Goal: Find specific page/section: Find specific page/section

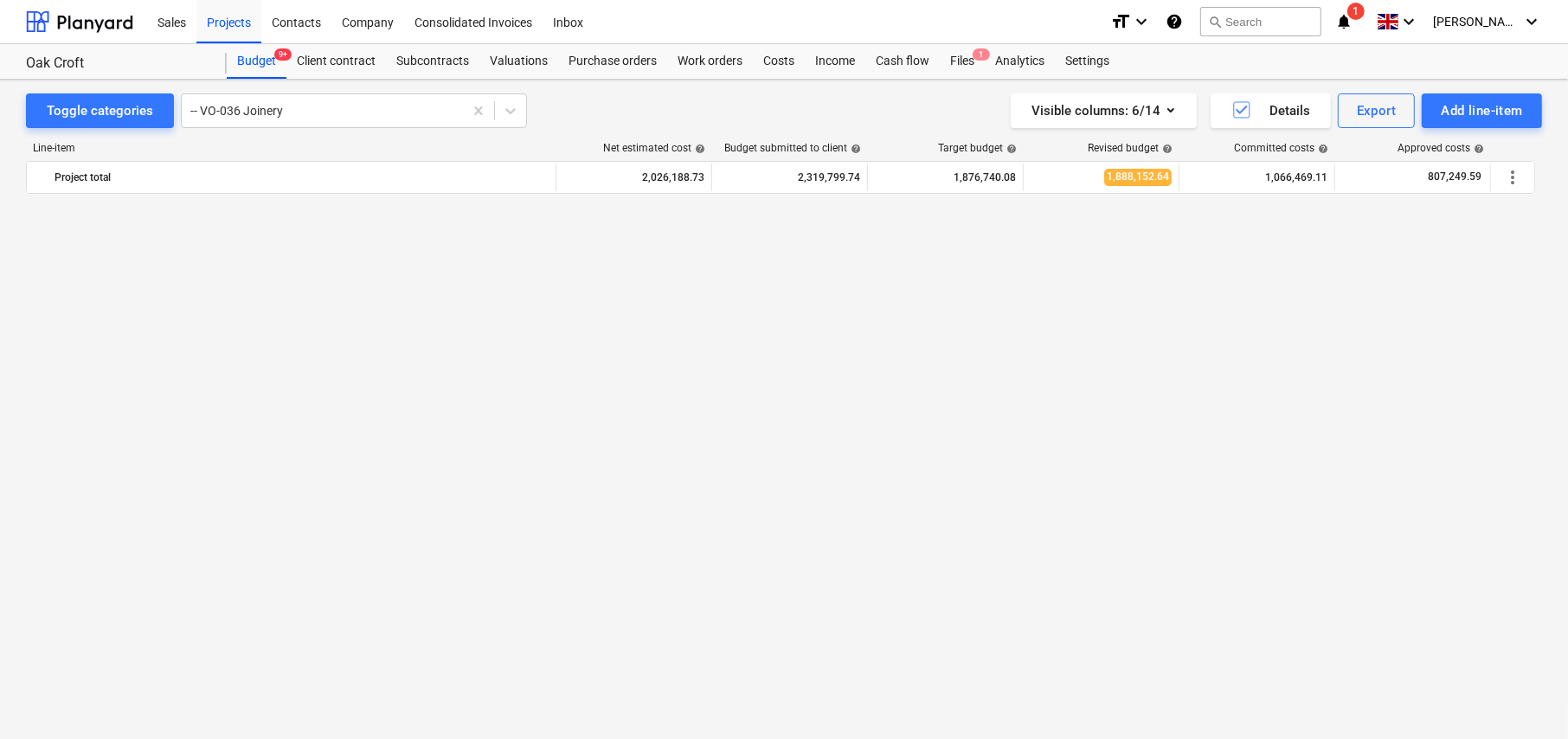
scroll to position [1587, 0]
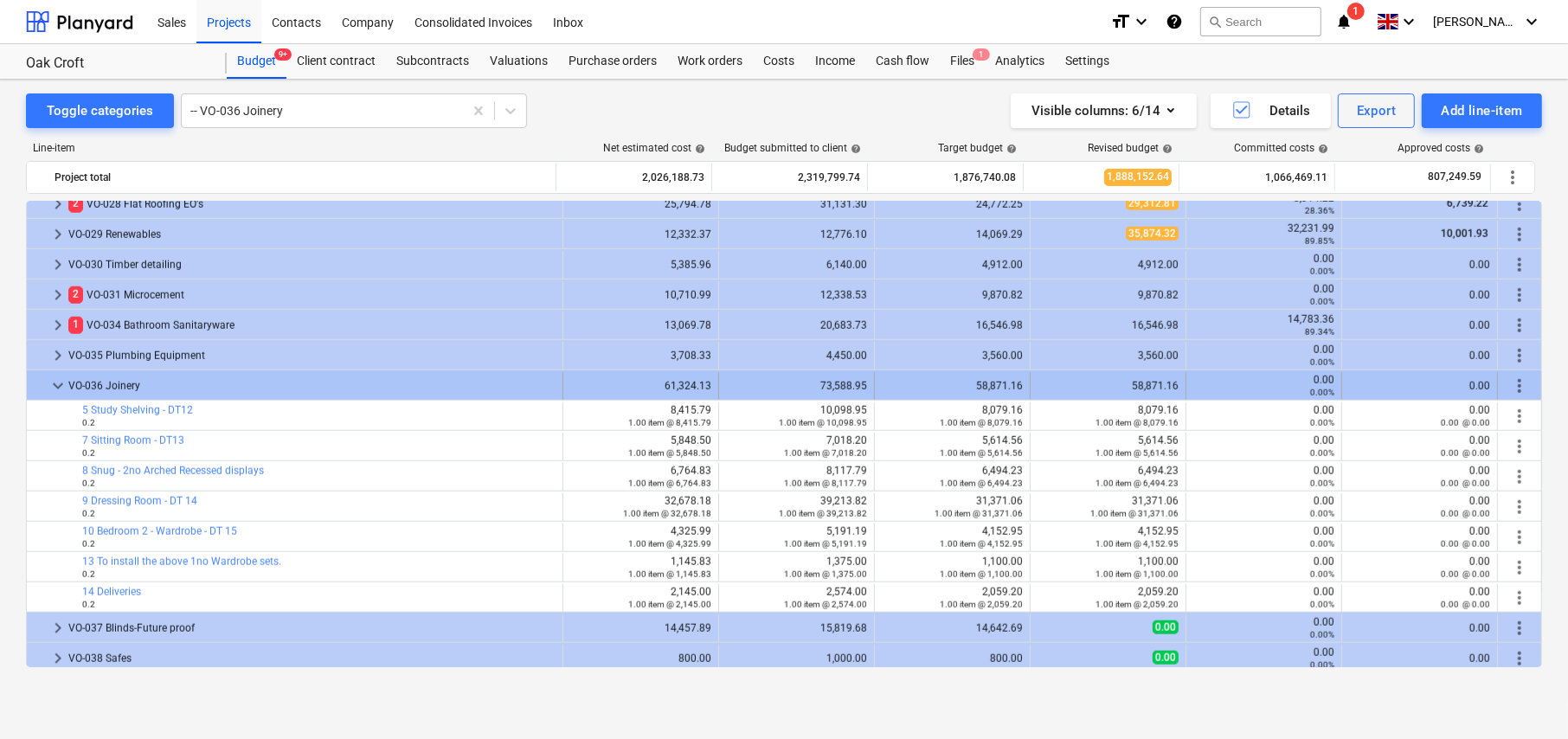
click at [57, 385] on span "keyboard_arrow_down" at bounding box center [58, 386] width 21 height 21
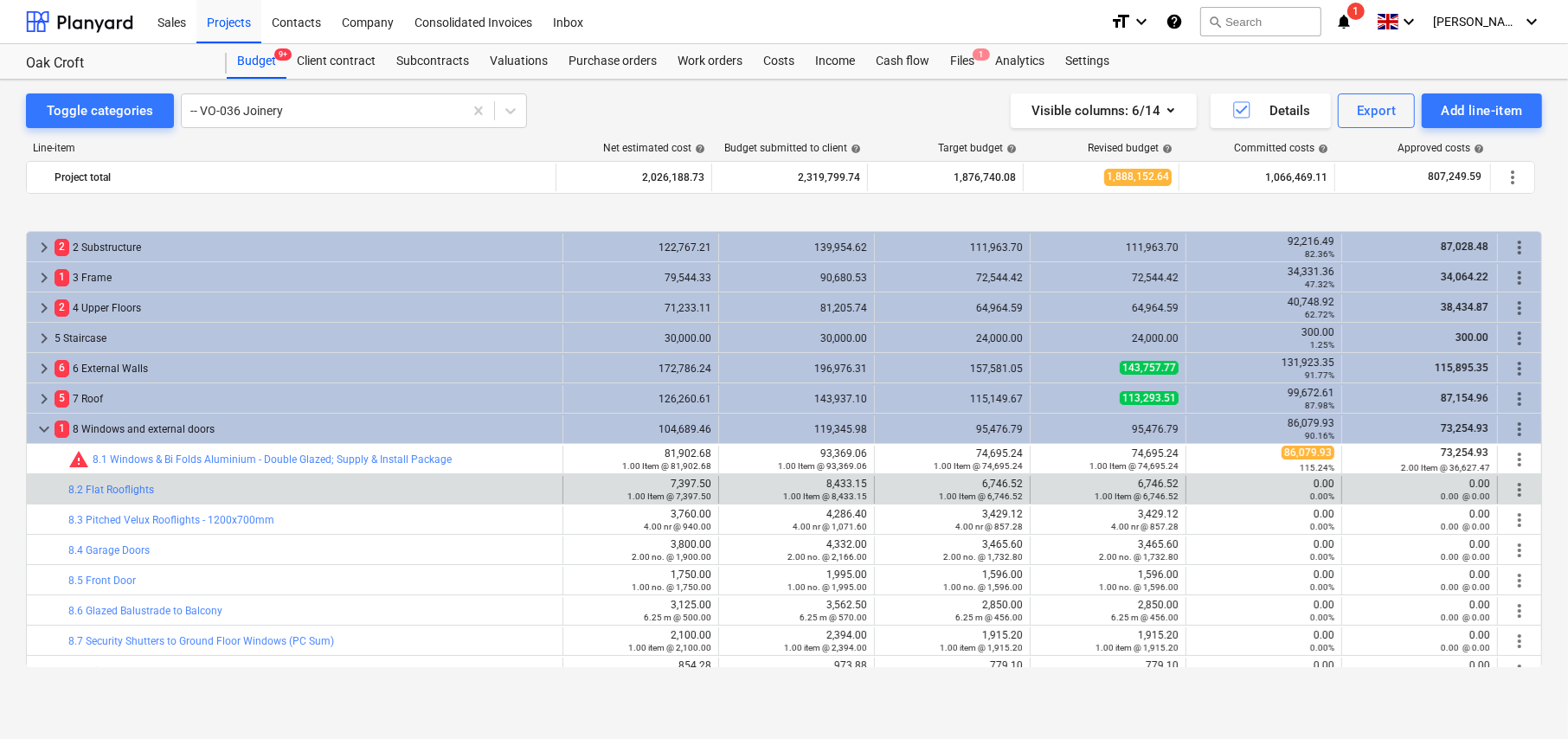
scroll to position [87, 0]
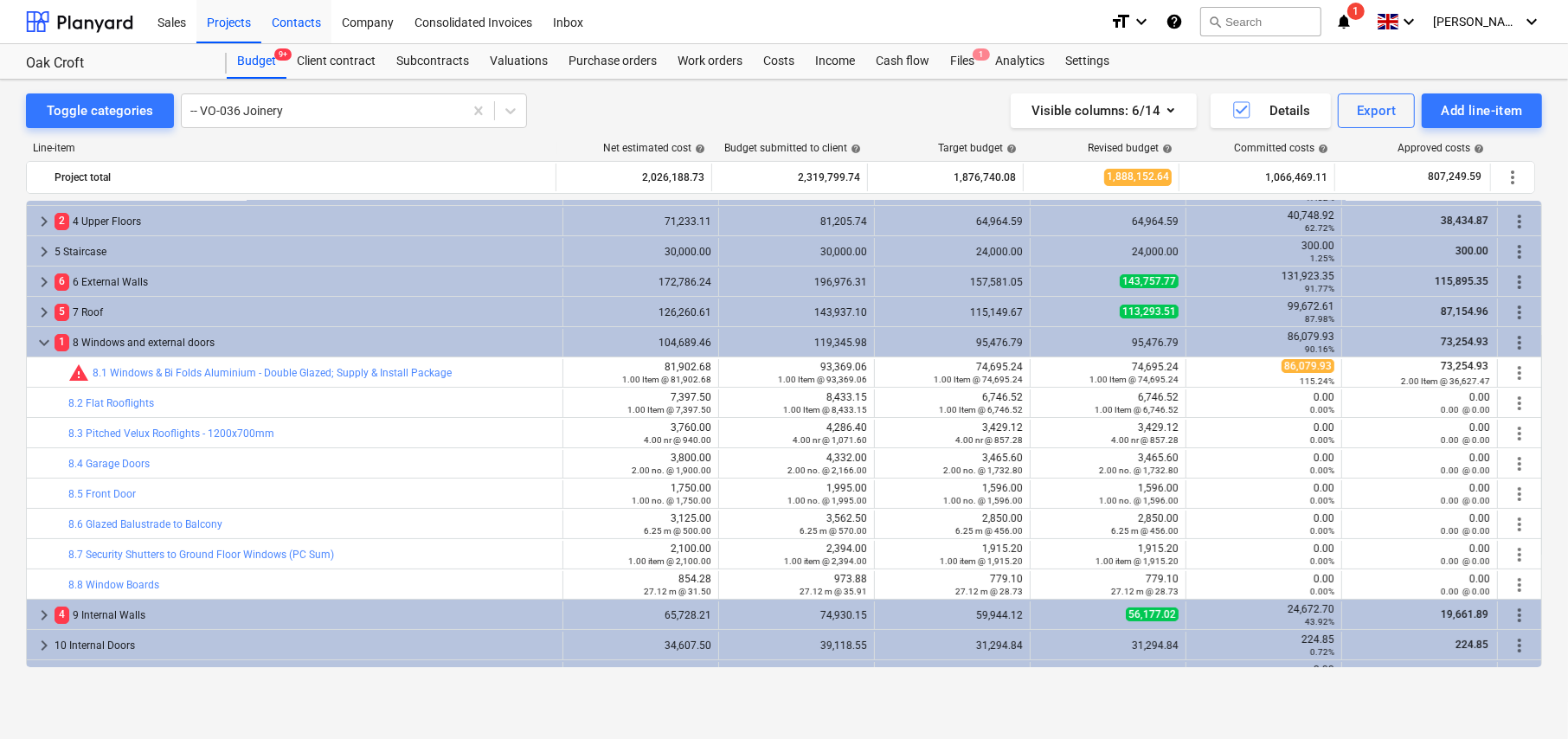
click at [292, 25] on div "Contacts" at bounding box center [296, 21] width 70 height 44
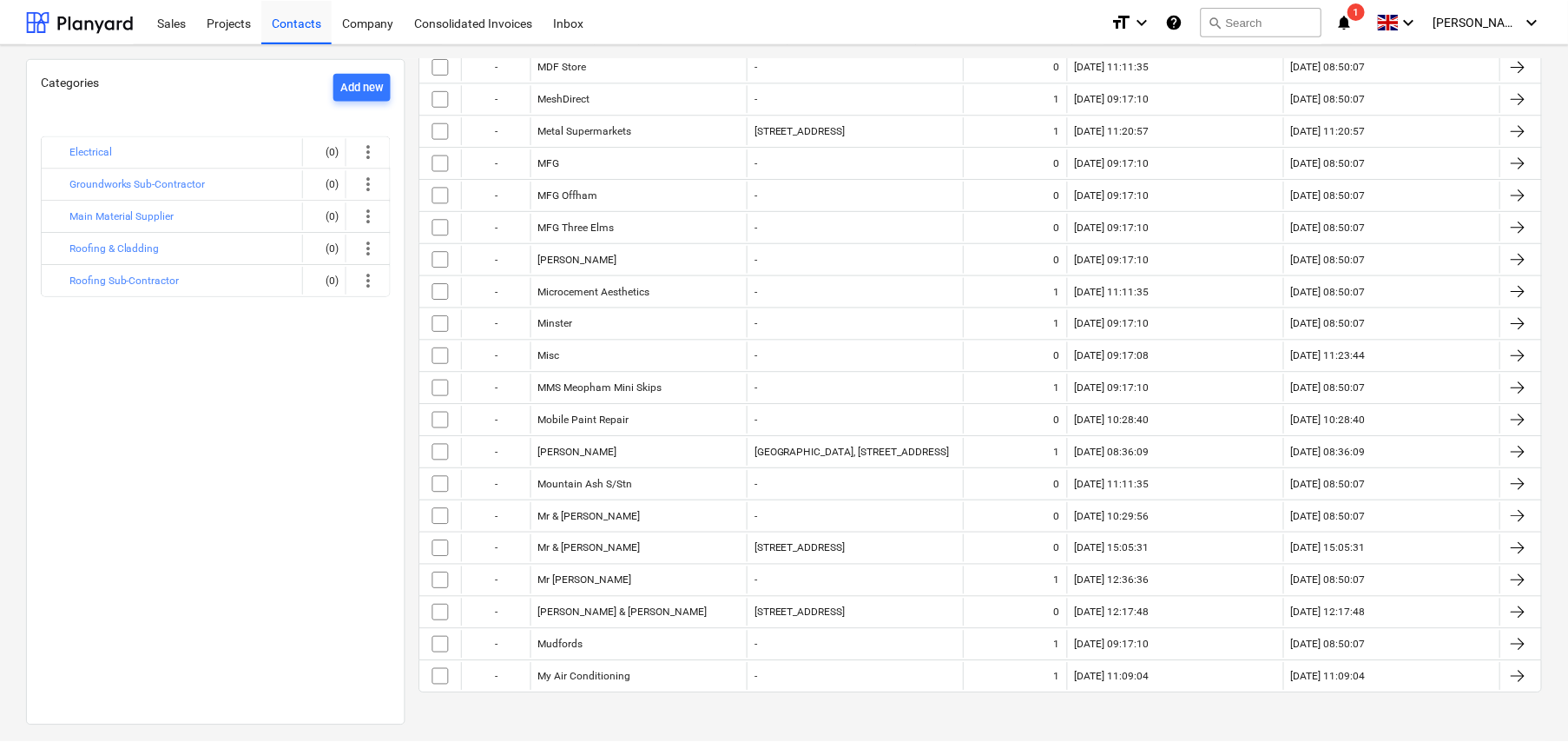
scroll to position [391, 0]
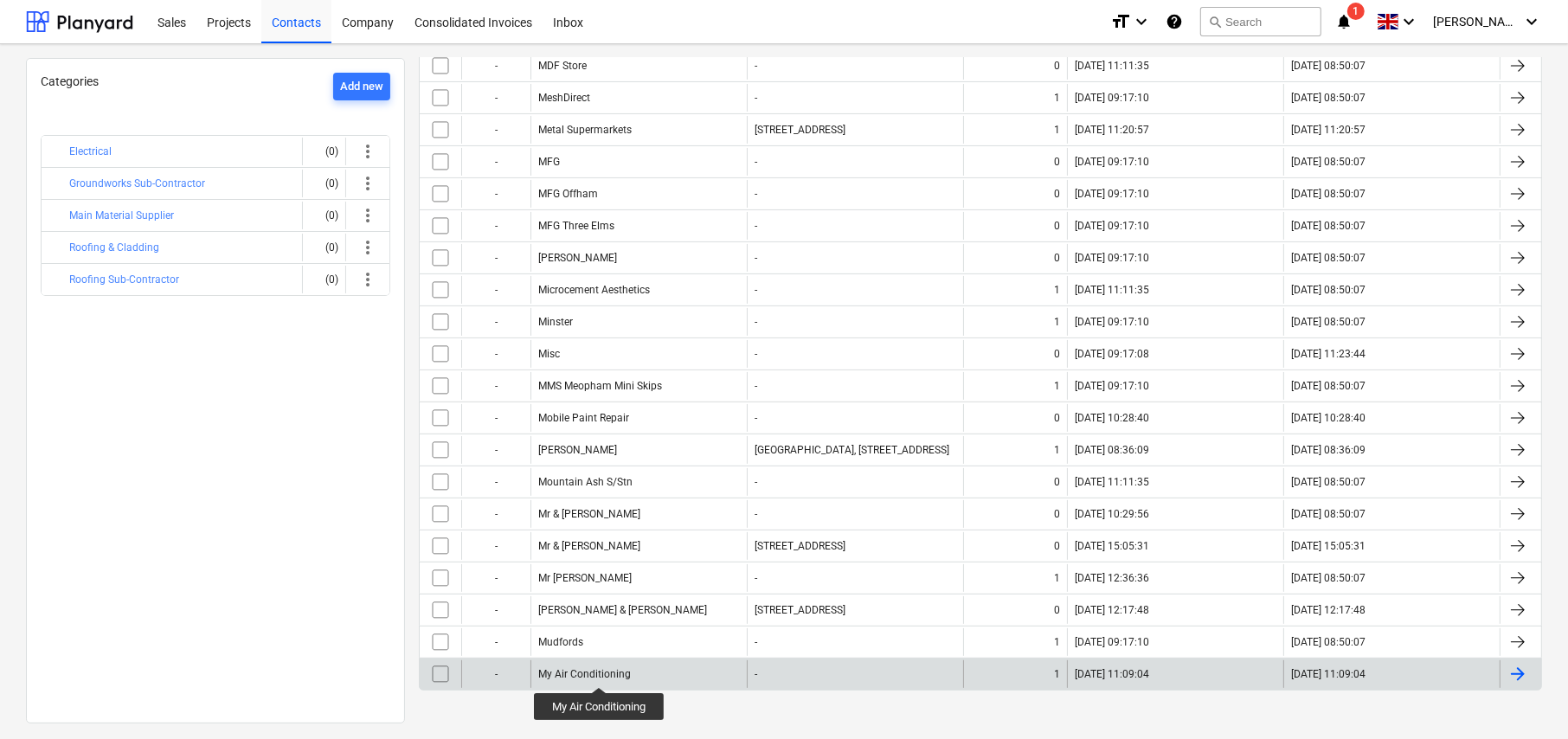
click at [602, 671] on div "My Air Conditioning" at bounding box center [585, 673] width 92 height 12
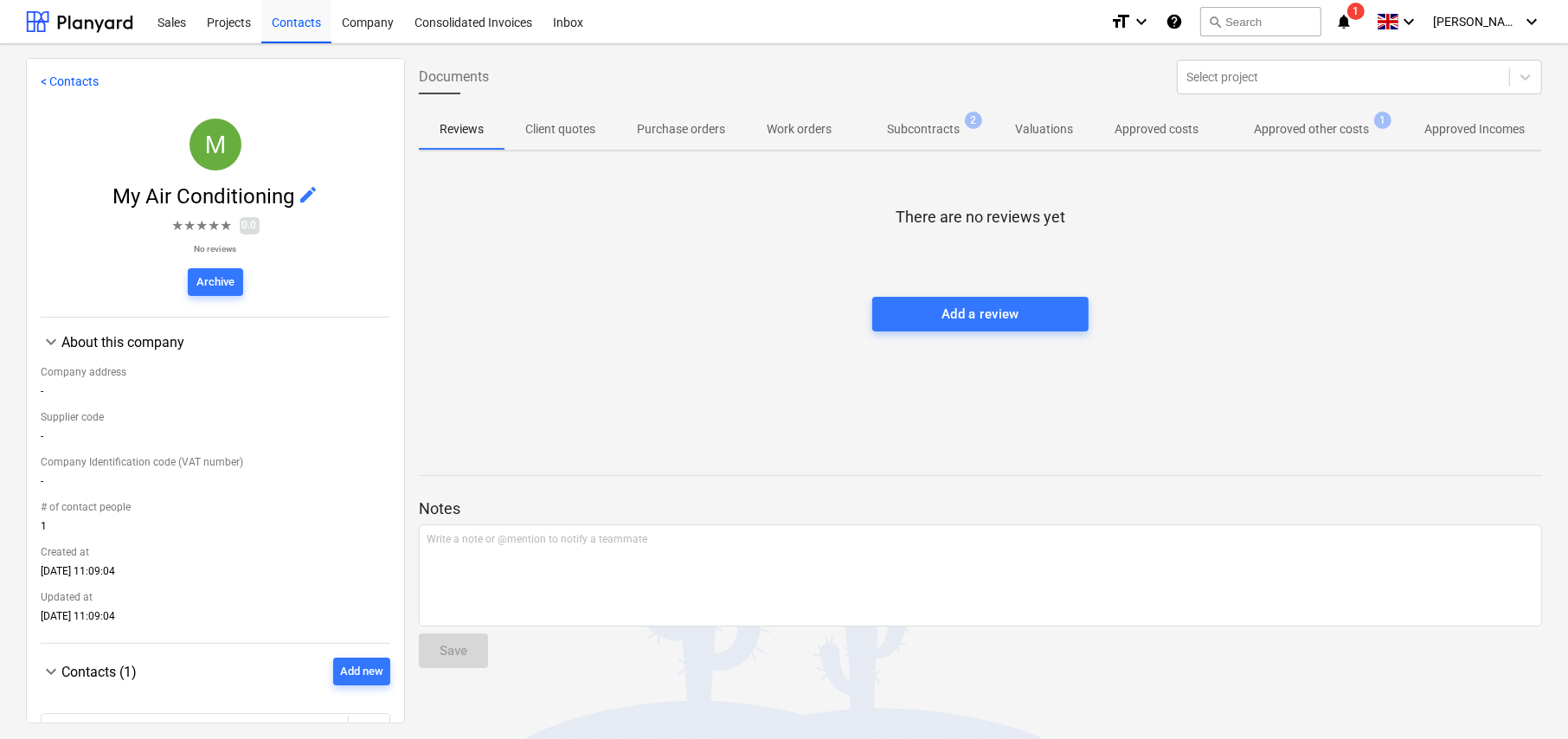
click at [946, 131] on p "Subcontracts" at bounding box center [923, 129] width 73 height 18
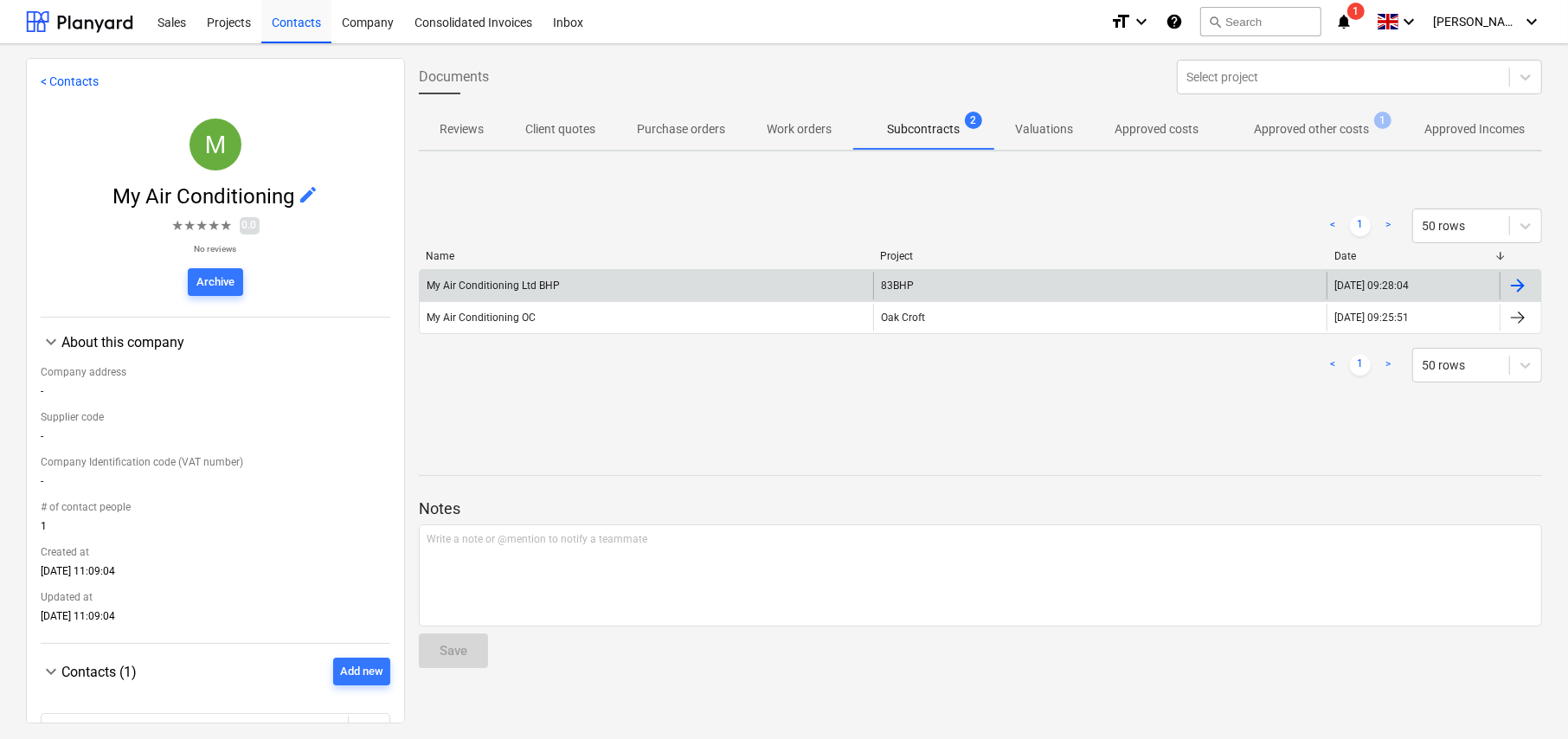
click at [518, 285] on div "My Air Conditioning Ltd BHP" at bounding box center [492, 285] width 133 height 12
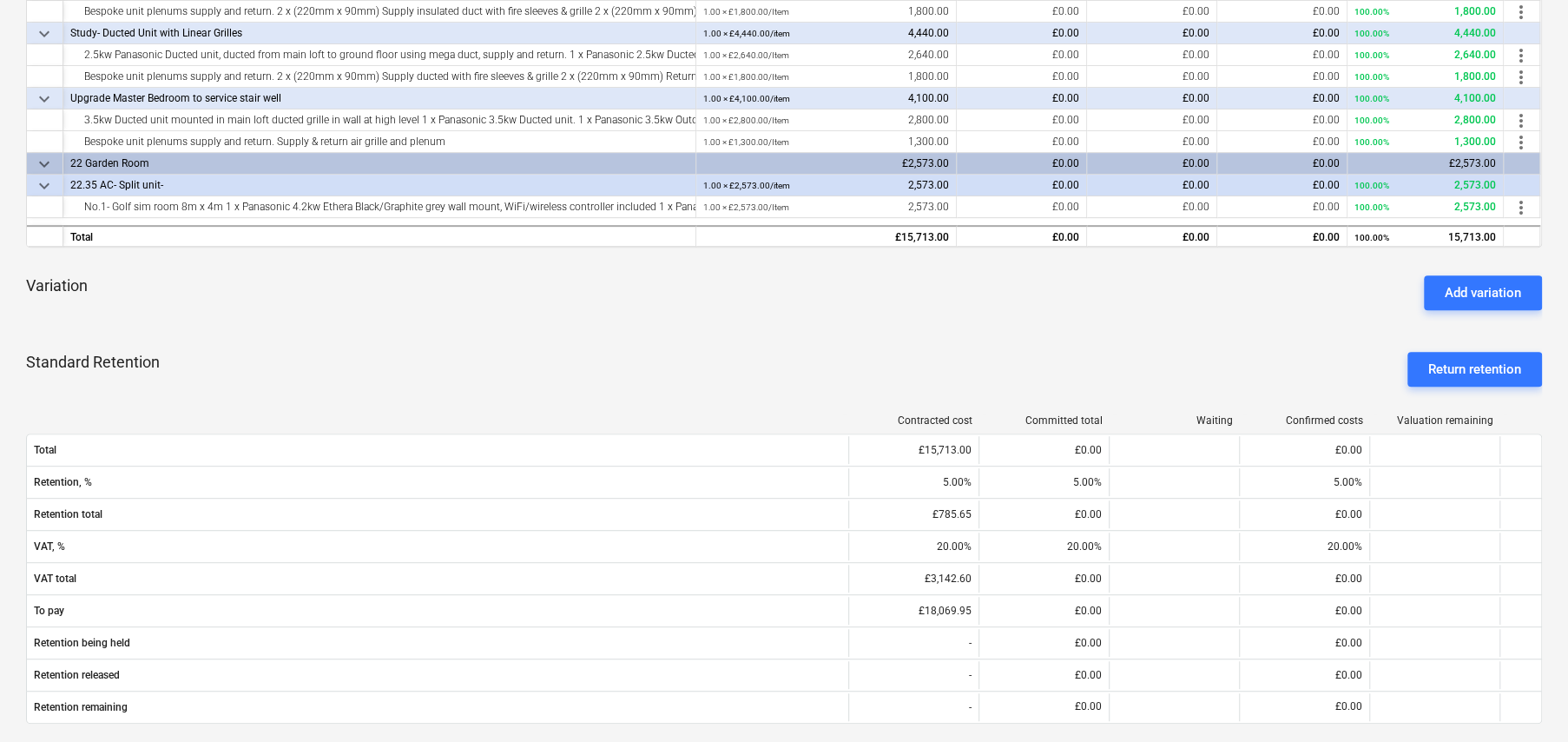
scroll to position [869, 0]
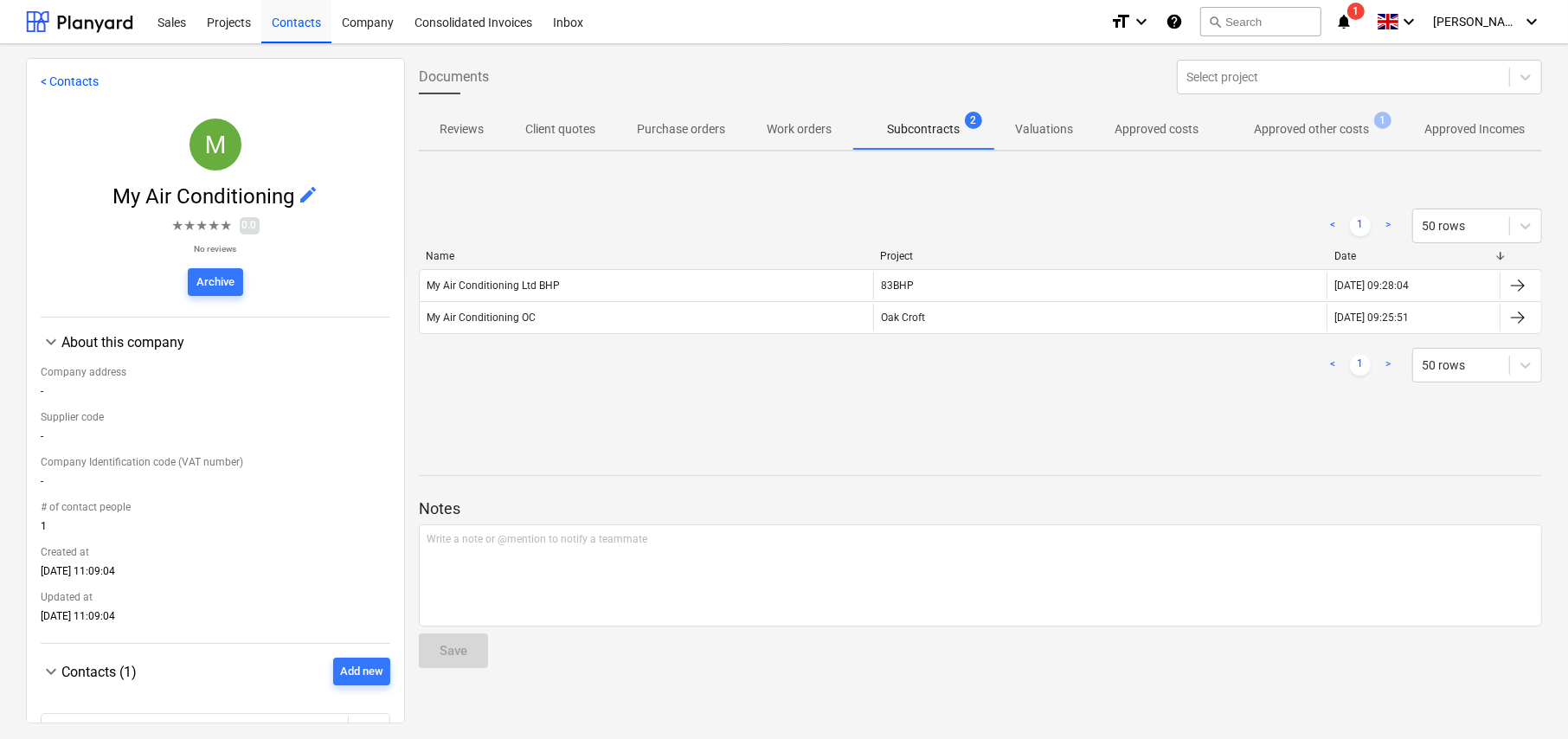
click at [906, 319] on span "Oak Croft" at bounding box center [902, 317] width 44 height 12
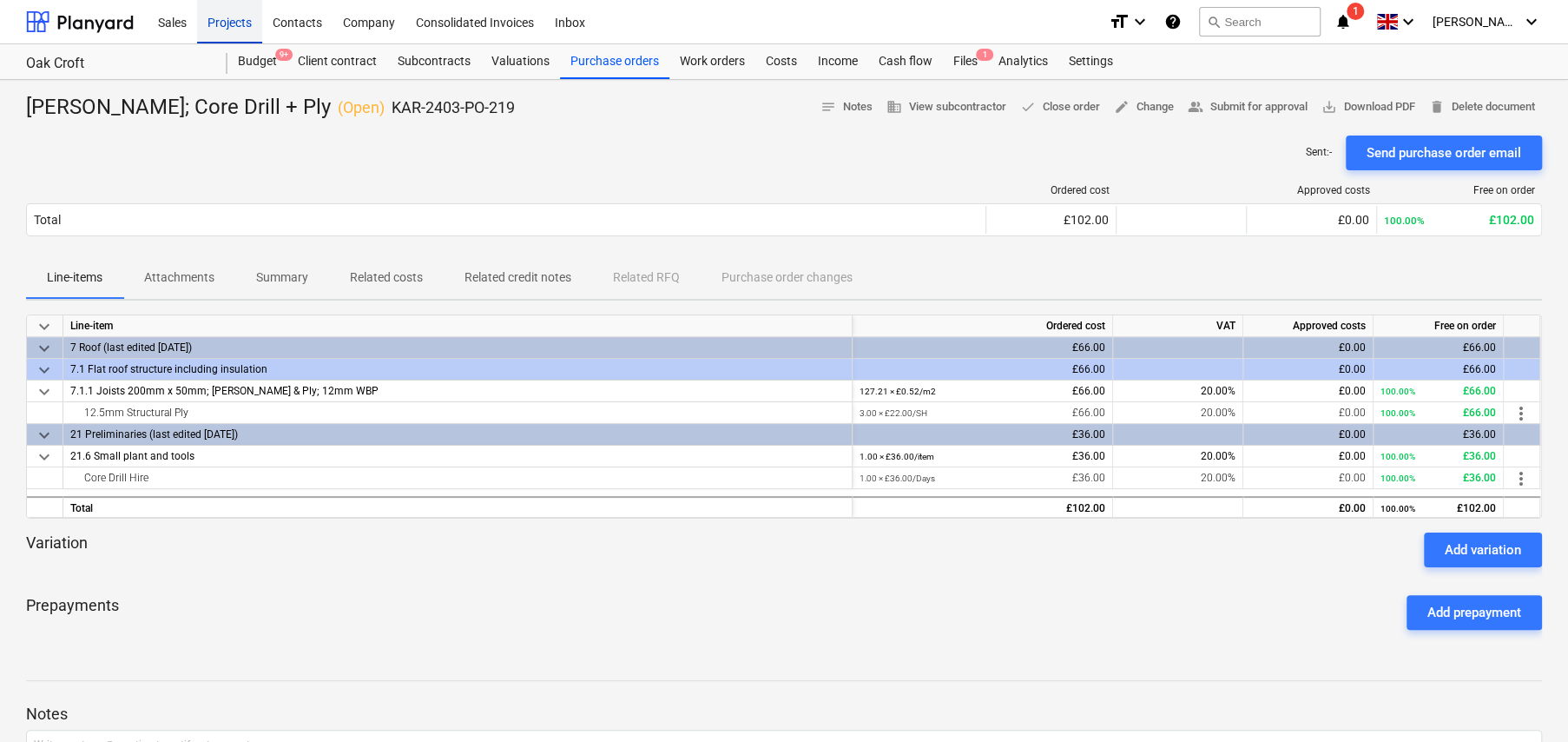
click at [225, 18] on div "Projects" at bounding box center [229, 21] width 65 height 44
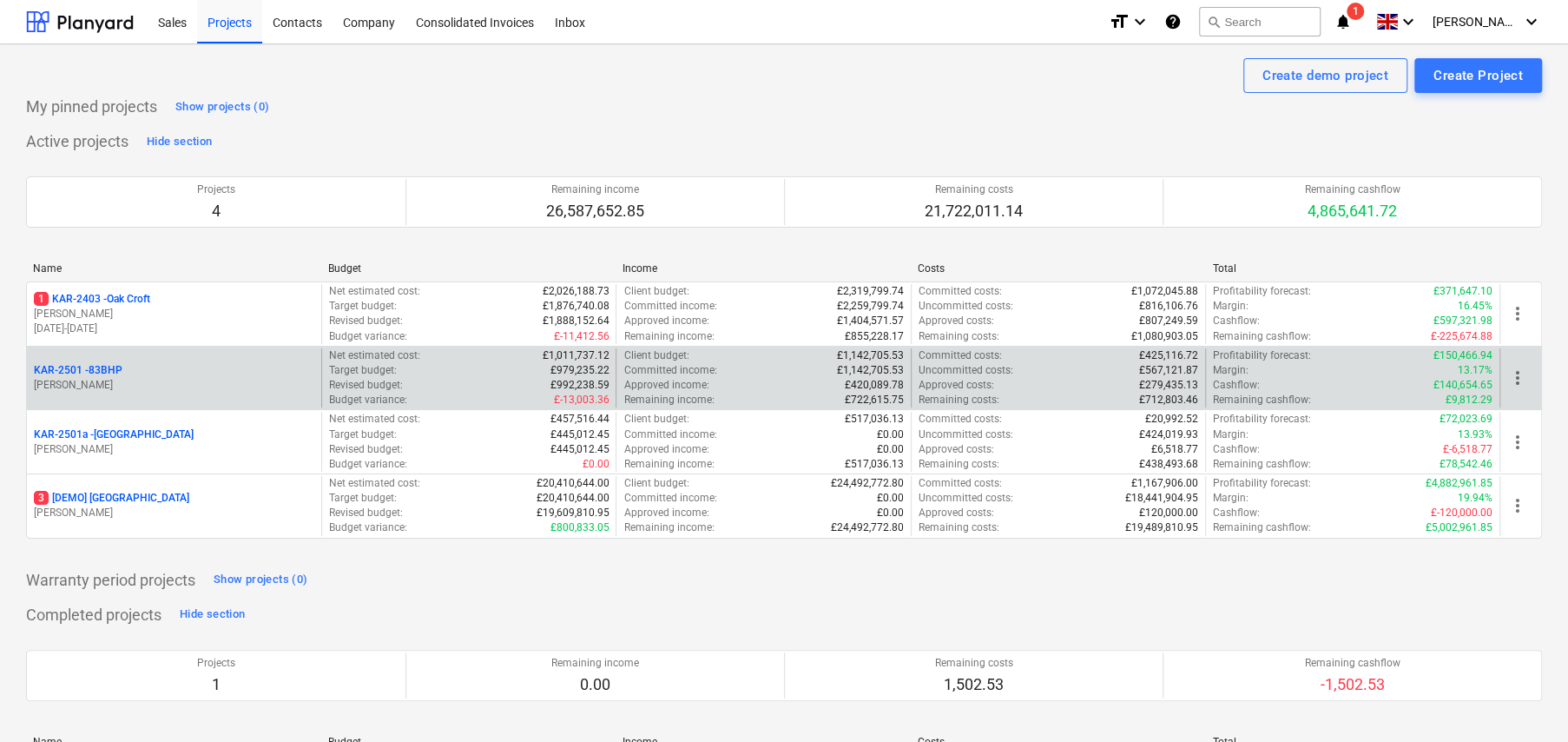
click at [116, 370] on p "KAR-2501 - 83BHP" at bounding box center [79, 371] width 89 height 15
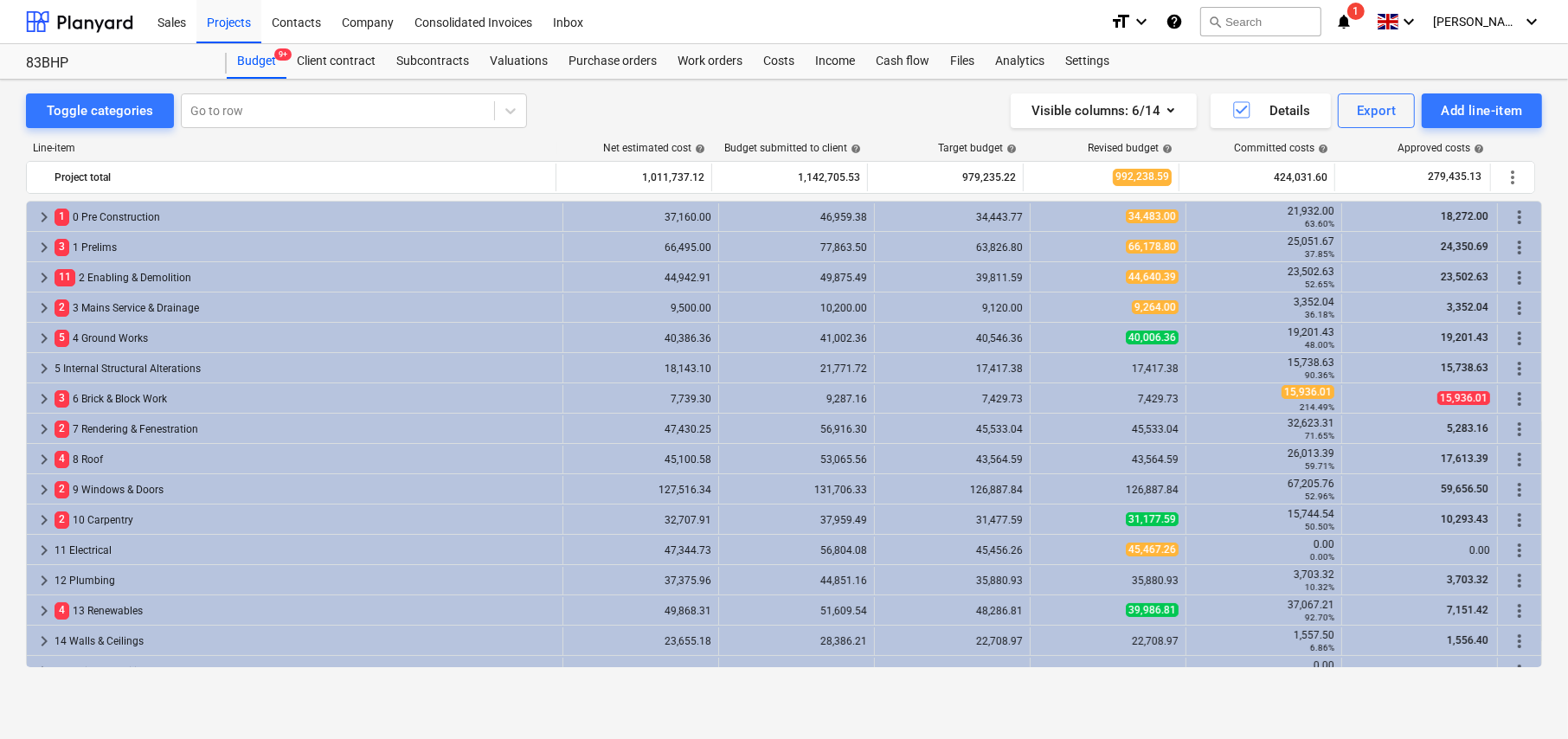
scroll to position [173, 0]
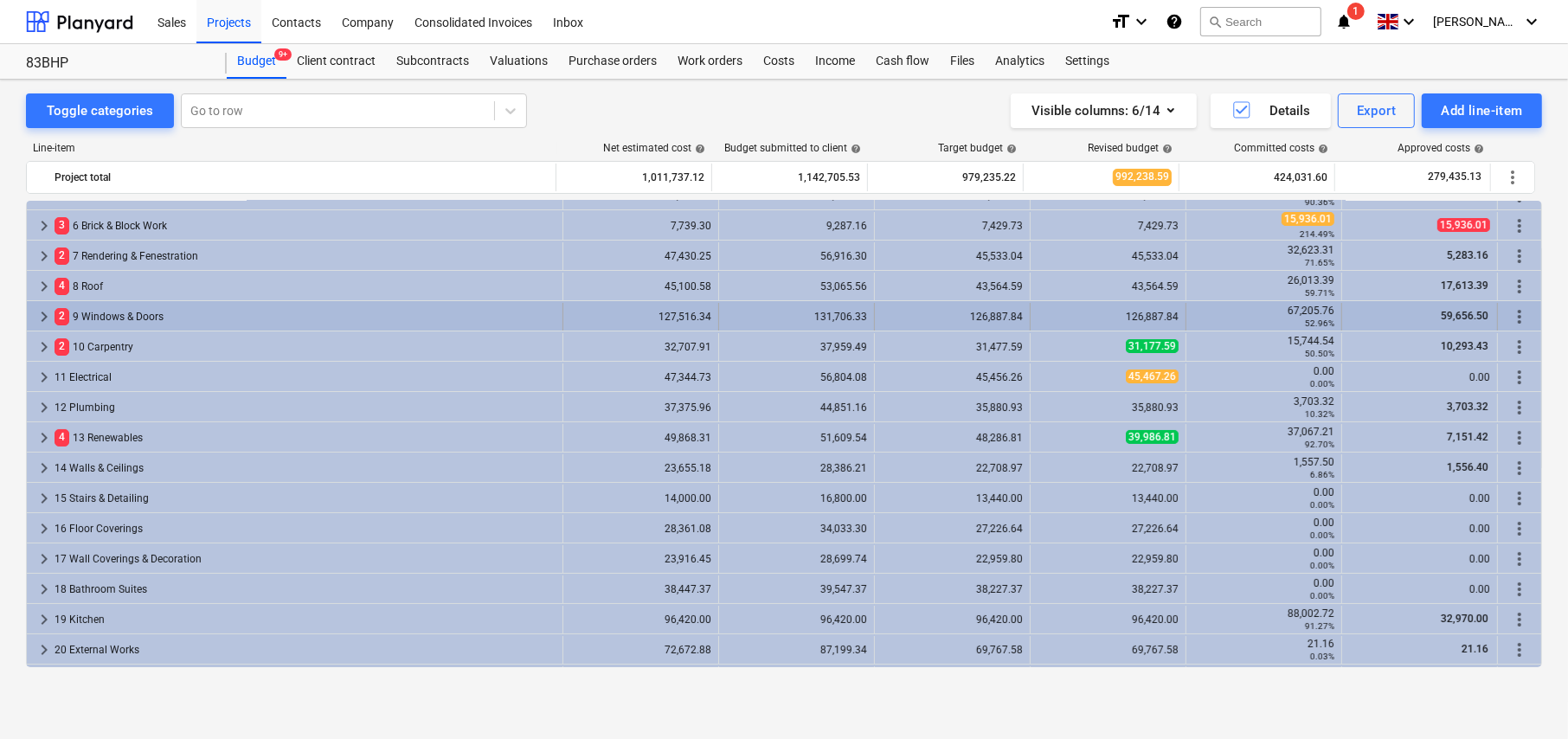
click at [43, 310] on span "keyboard_arrow_right" at bounding box center [44, 317] width 21 height 21
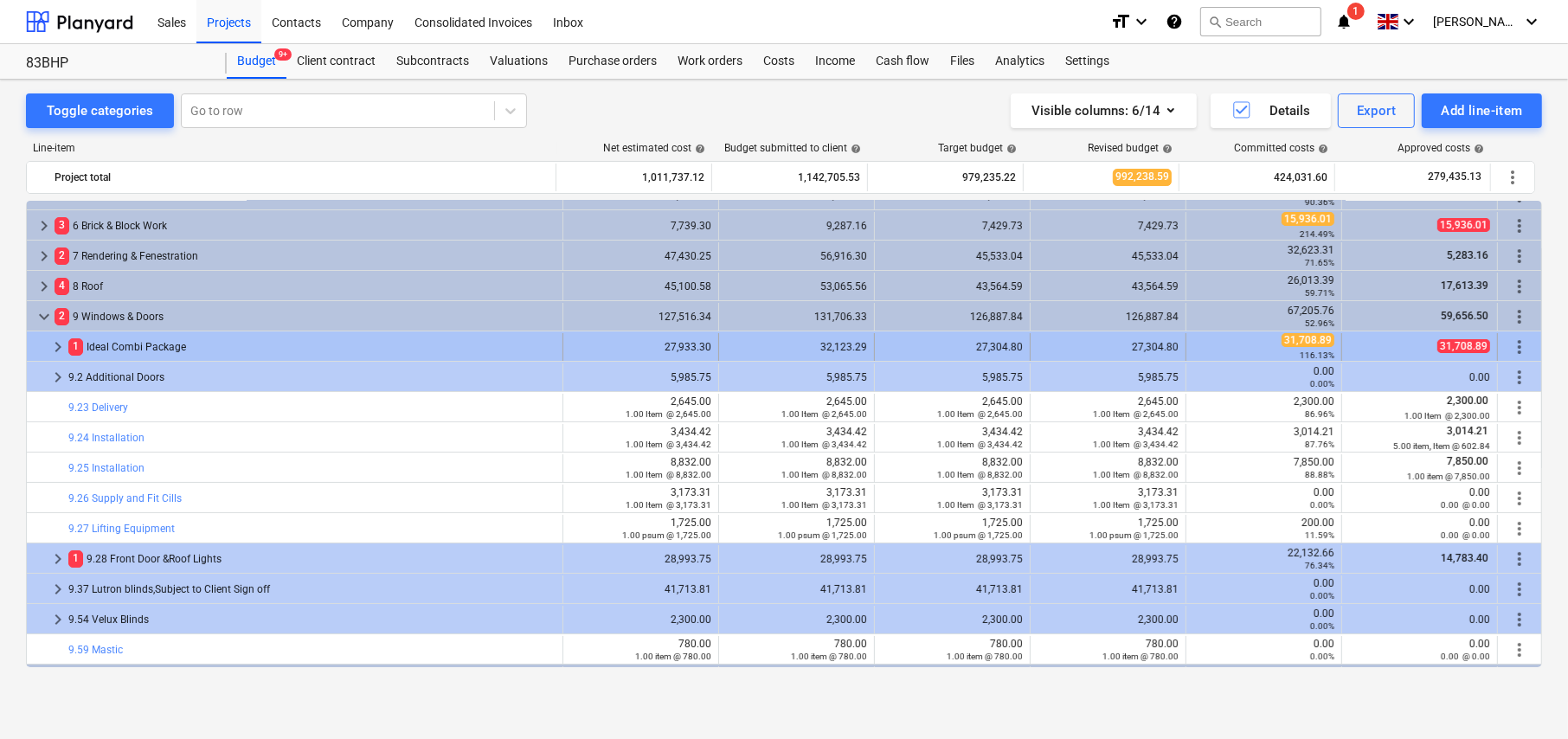
click at [58, 347] on span "keyboard_arrow_right" at bounding box center [58, 347] width 21 height 21
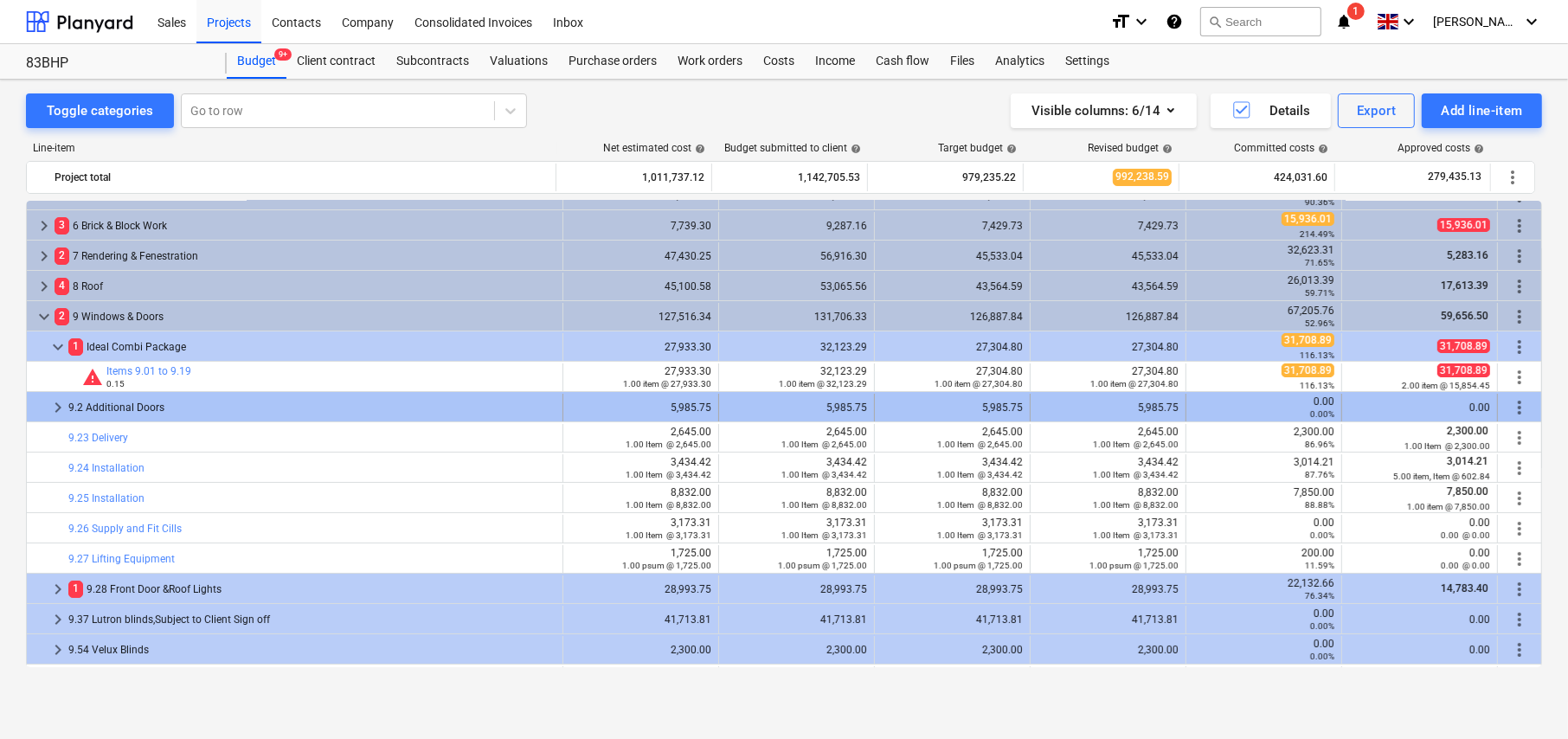
click at [55, 403] on span "keyboard_arrow_right" at bounding box center [58, 407] width 21 height 21
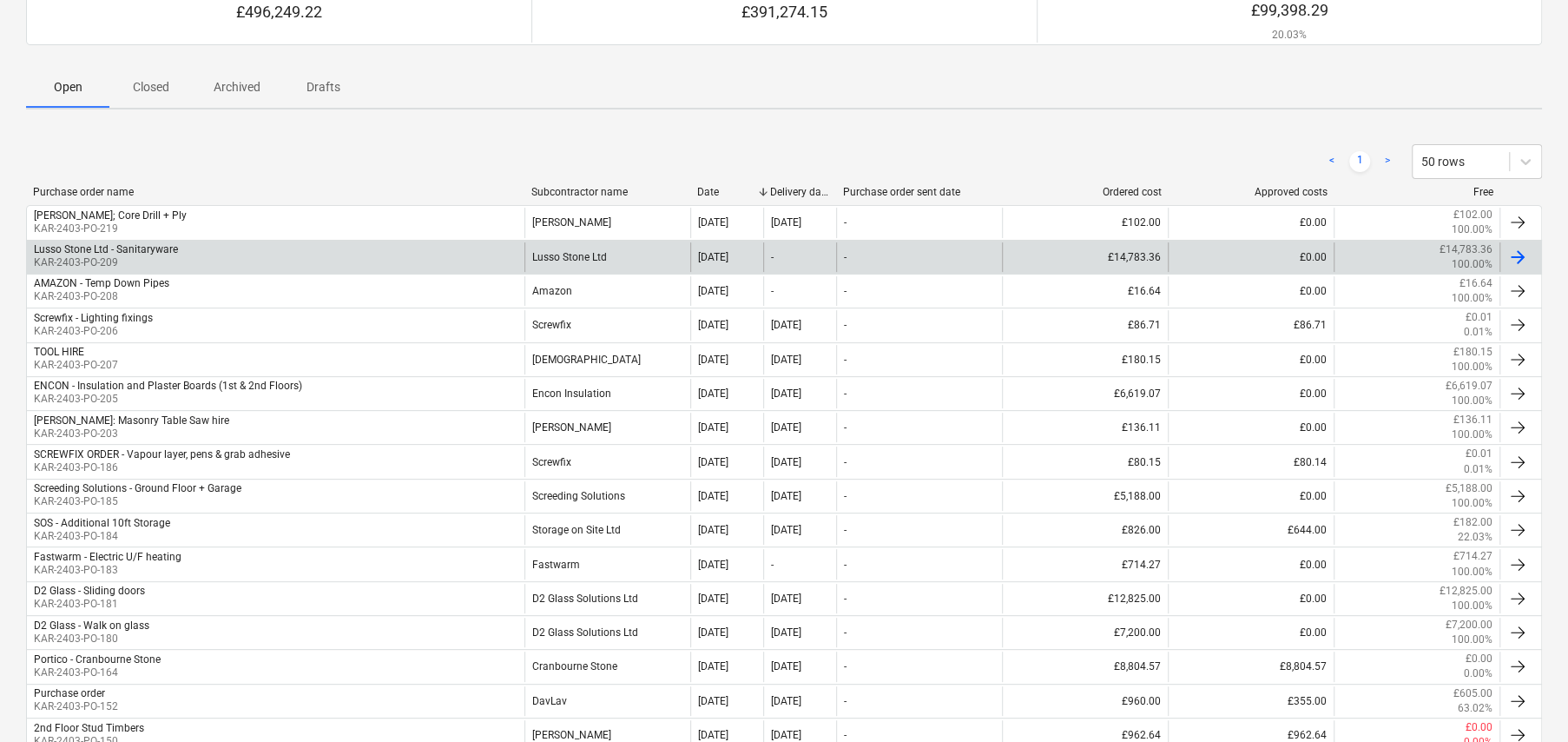
scroll to position [260, 0]
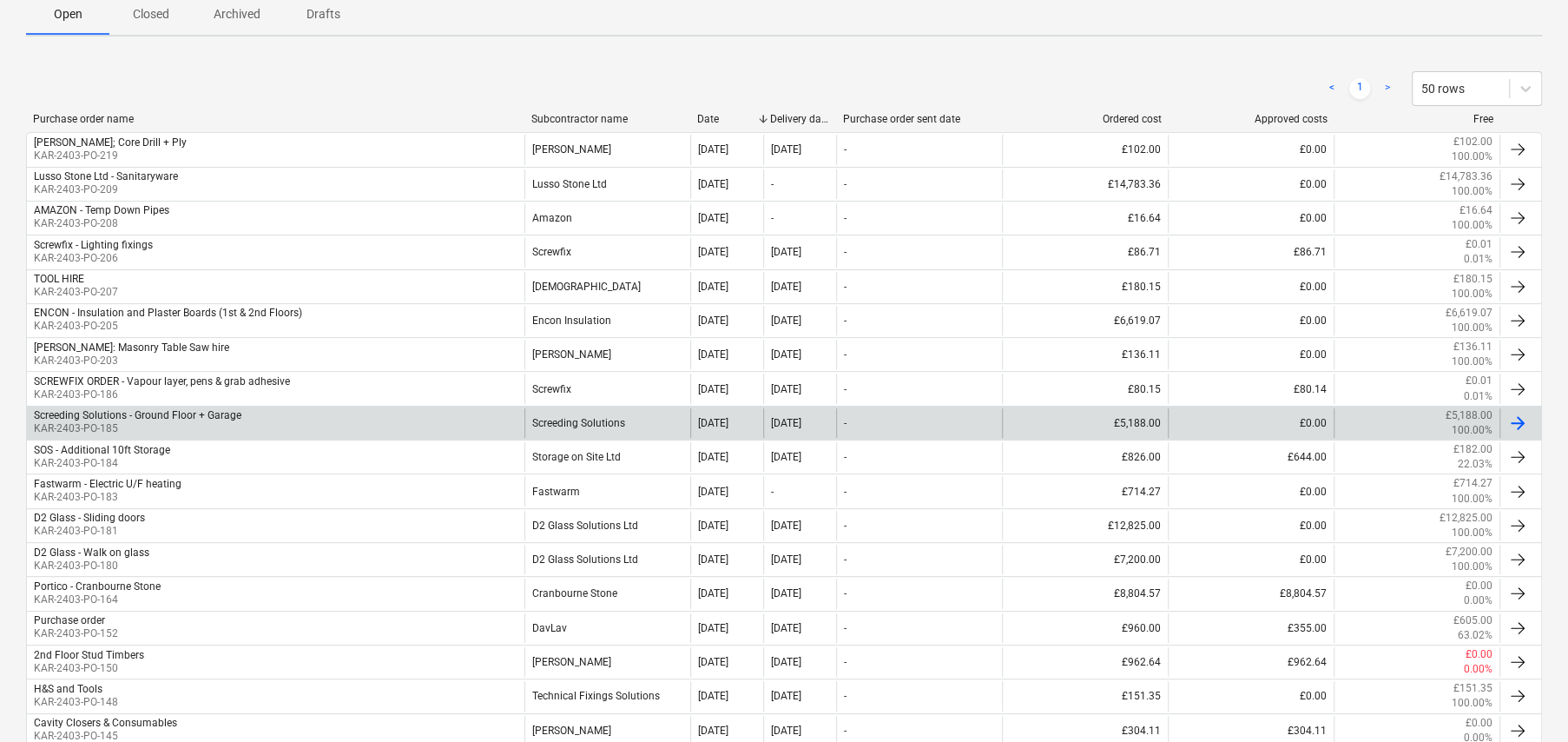
click at [227, 421] on p "KAR-2403-PO-185" at bounding box center [137, 429] width 207 height 15
